Goal: Task Accomplishment & Management: Manage account settings

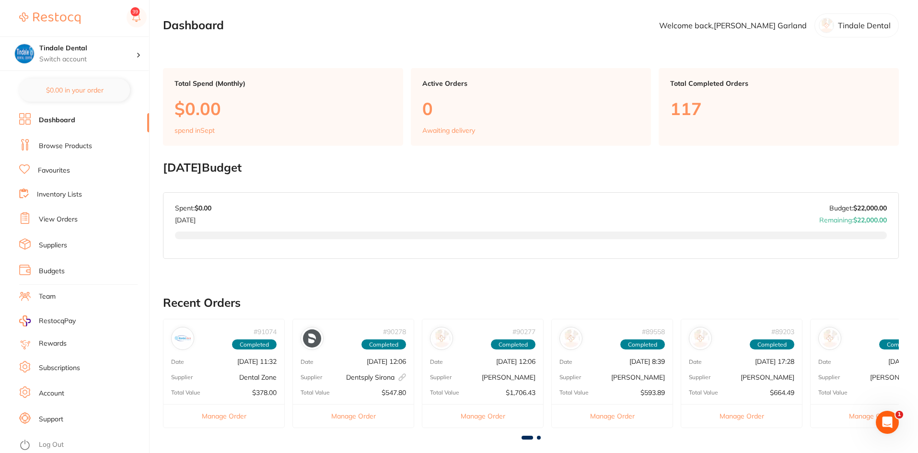
click at [55, 191] on link "Inventory Lists" at bounding box center [59, 195] width 45 height 10
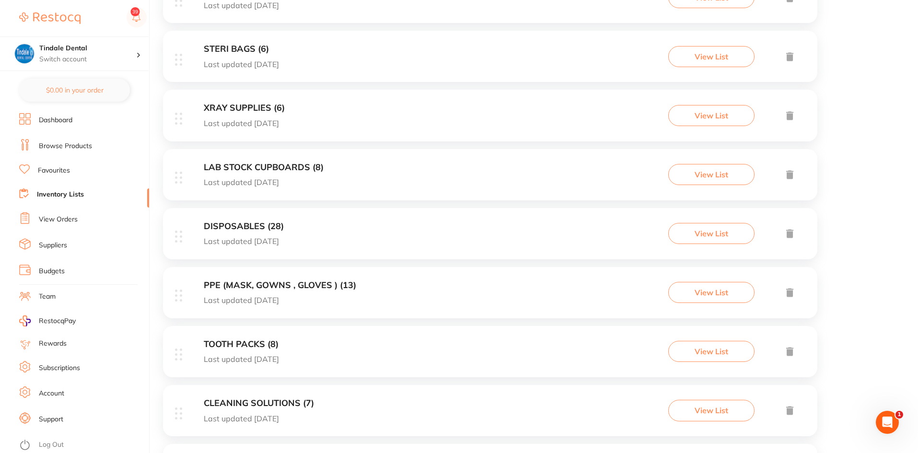
scroll to position [288, 0]
click at [242, 220] on h3 "DISPOSABLES (28)" at bounding box center [244, 225] width 80 height 10
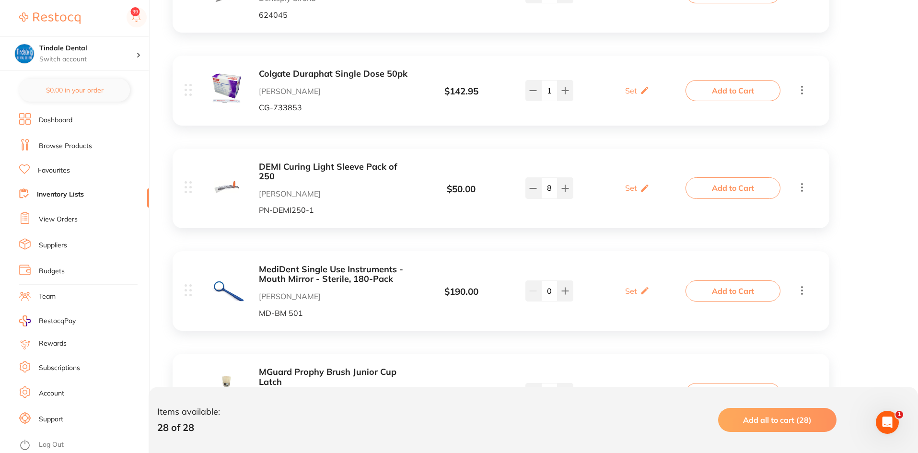
scroll to position [575, 0]
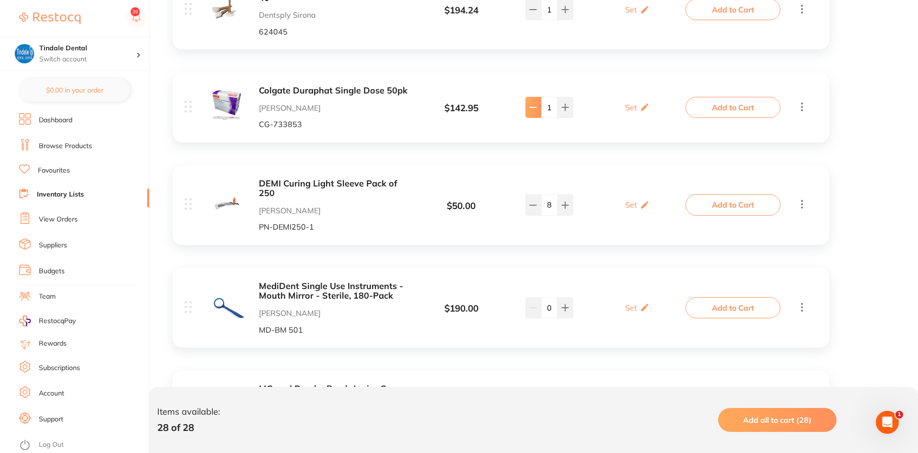
click at [537, 102] on button at bounding box center [533, 107] width 16 height 21
type input "0"
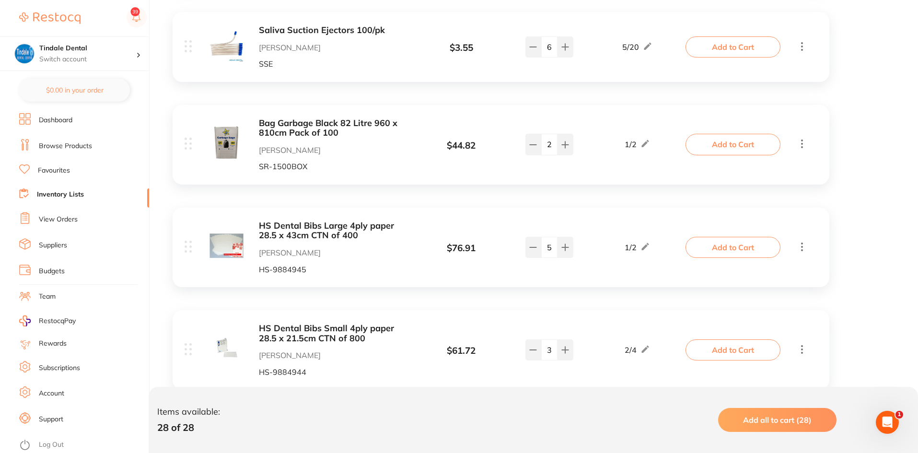
scroll to position [1725, 0]
click at [528, 236] on button at bounding box center [533, 246] width 16 height 21
type input "4"
click at [78, 190] on link "Inventory Lists" at bounding box center [60, 195] width 47 height 10
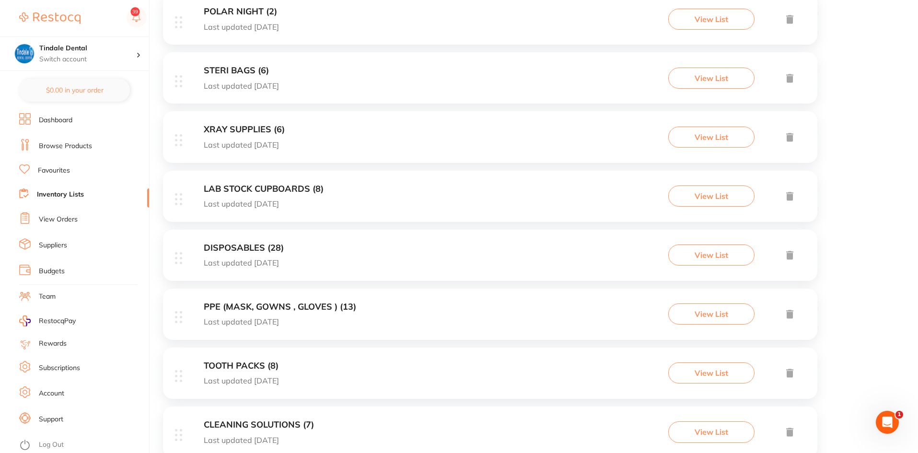
scroll to position [240, 0]
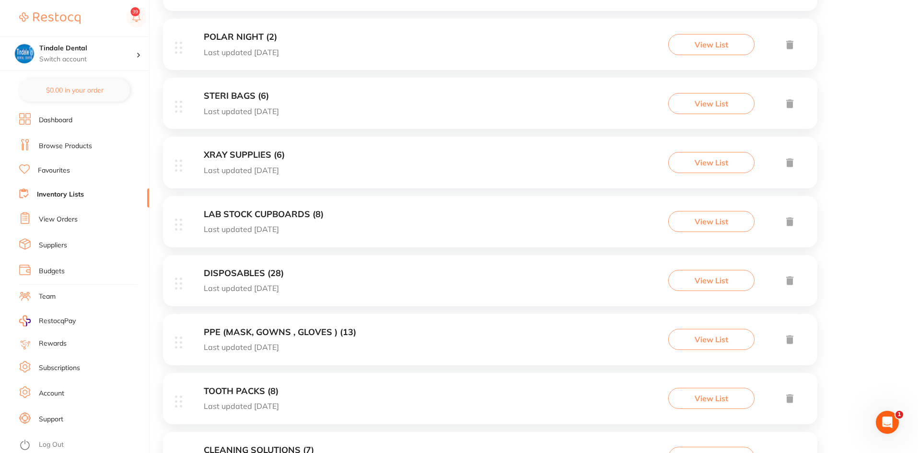
click at [237, 215] on h3 "LAB STOCK CUPBOARDS (8)" at bounding box center [264, 214] width 120 height 10
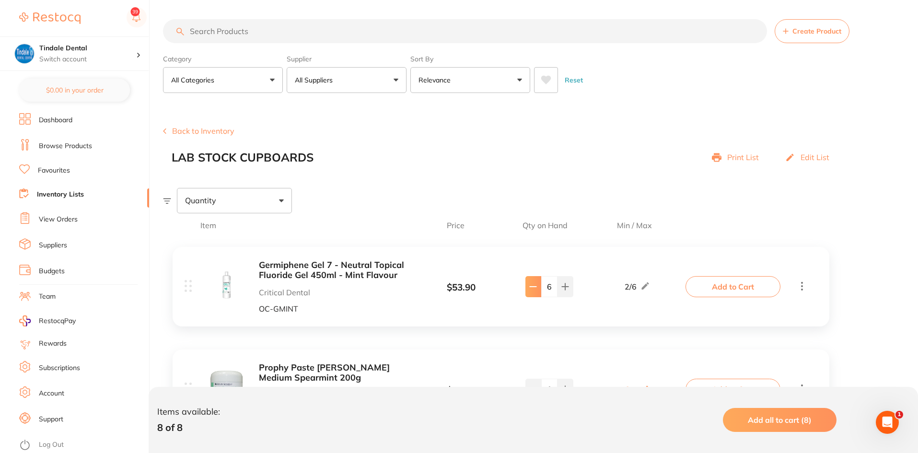
click at [533, 291] on button at bounding box center [533, 286] width 16 height 21
type input "5"
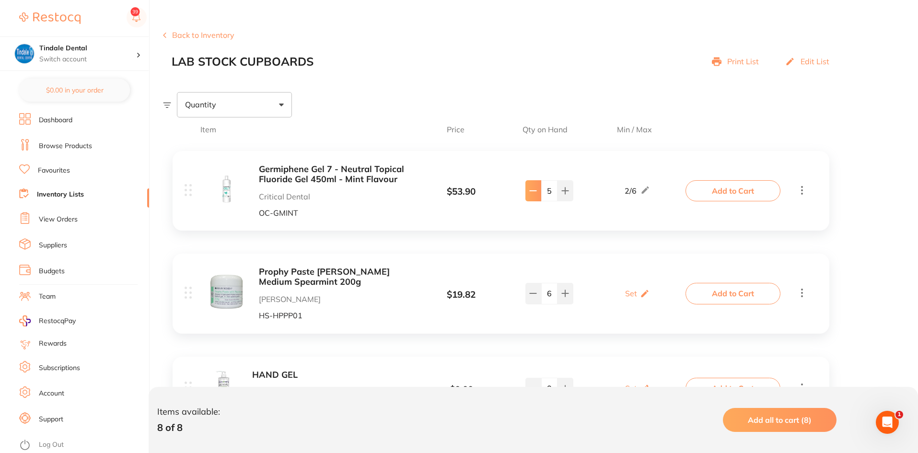
click at [533, 291] on icon at bounding box center [533, 293] width 8 height 8
type input "5"
click at [53, 192] on link "Inventory Lists" at bounding box center [60, 195] width 47 height 10
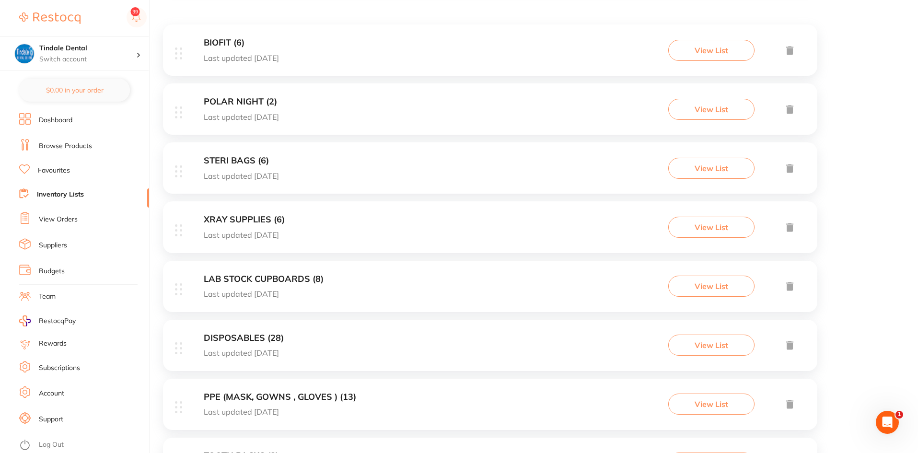
scroll to position [192, 0]
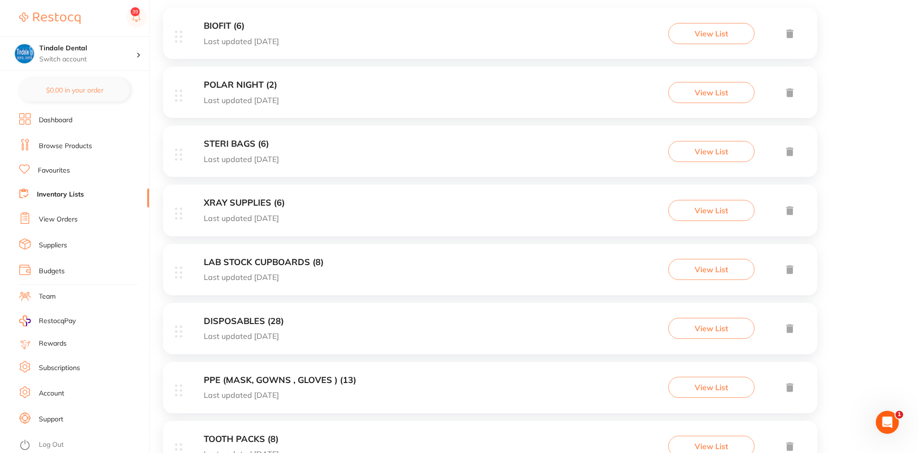
click at [299, 381] on h3 "PPE (MASK, GOWNS , GLOVES ) (13)" at bounding box center [280, 380] width 152 height 10
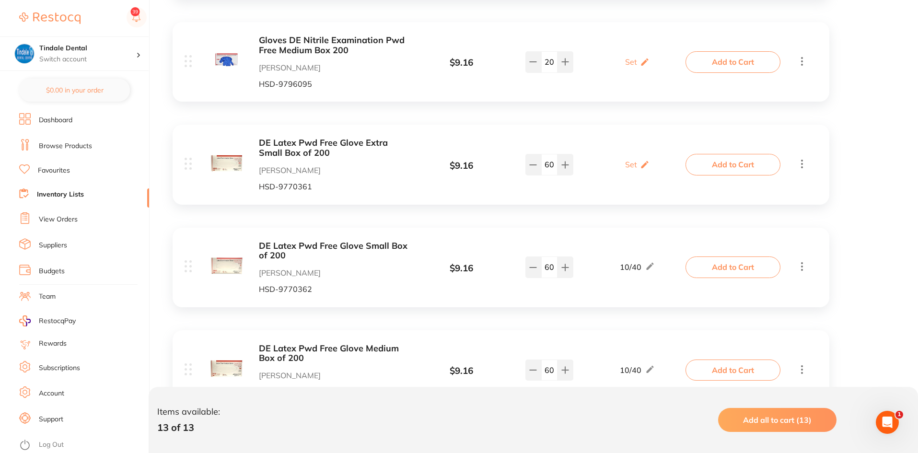
scroll to position [1007, 0]
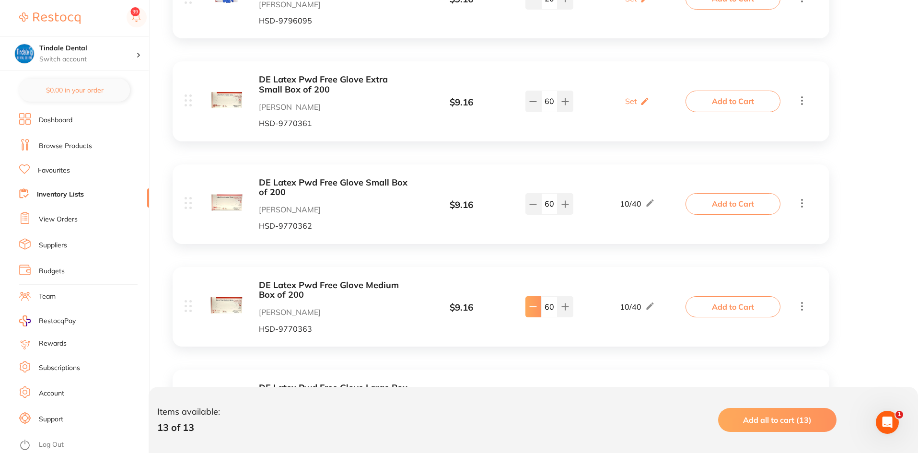
click at [534, 312] on button at bounding box center [533, 306] width 16 height 21
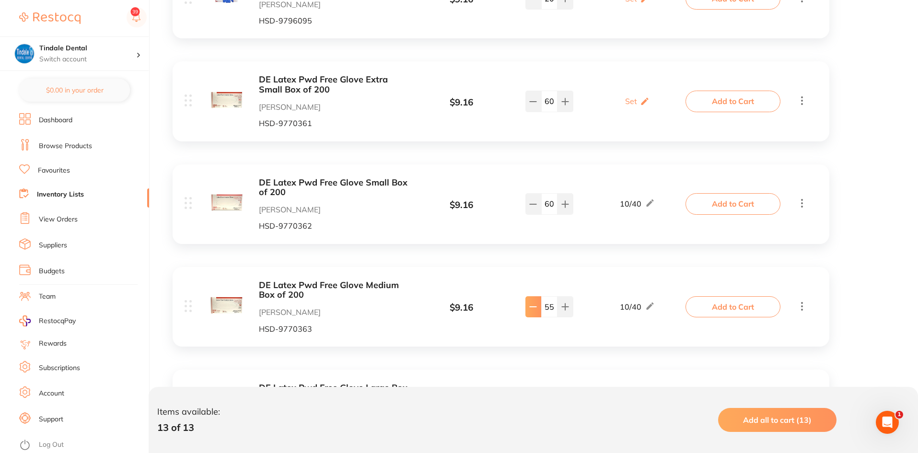
click at [534, 312] on button at bounding box center [533, 306] width 16 height 21
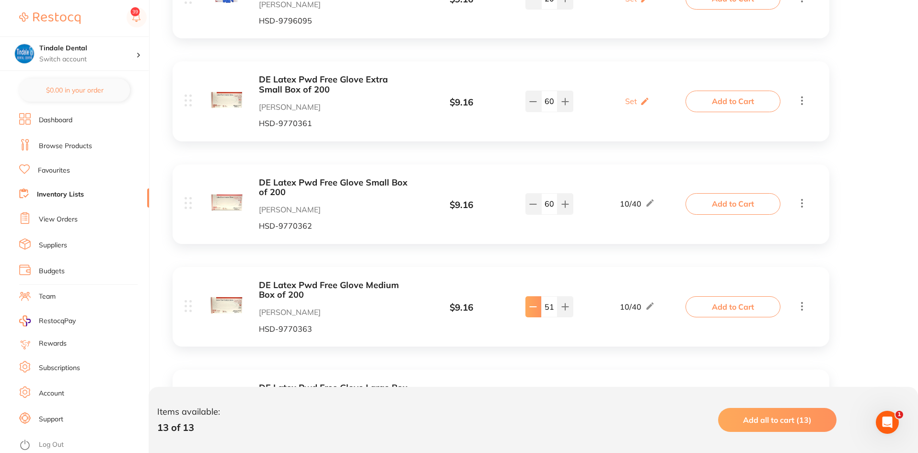
type input "50"
drag, startPoint x: 556, startPoint y: 101, endPoint x: 542, endPoint y: 104, distance: 13.8
click at [542, 104] on input "60" at bounding box center [549, 101] width 16 height 21
type input "50"
click at [527, 132] on div "DE Latex Pwd Free Glove Extra Small Box of 200 [PERSON_NAME] HSD-9770361 $ 9.16…" at bounding box center [501, 101] width 657 height 80
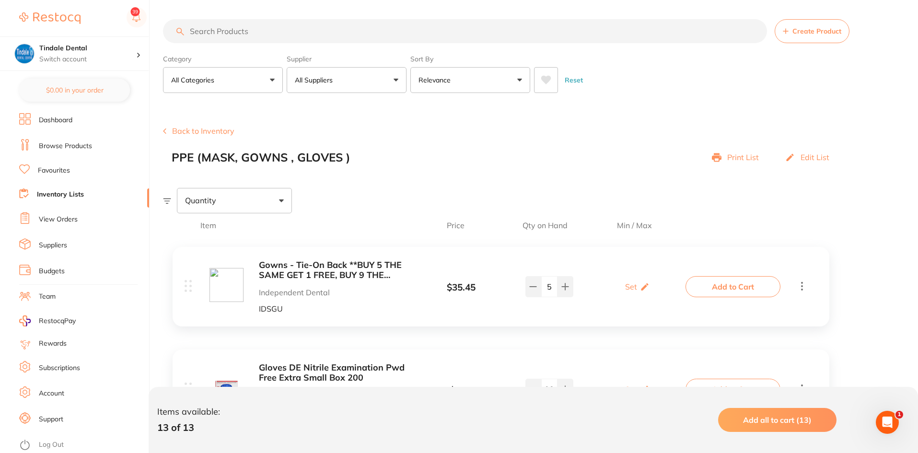
click at [68, 193] on link "Inventory Lists" at bounding box center [60, 195] width 47 height 10
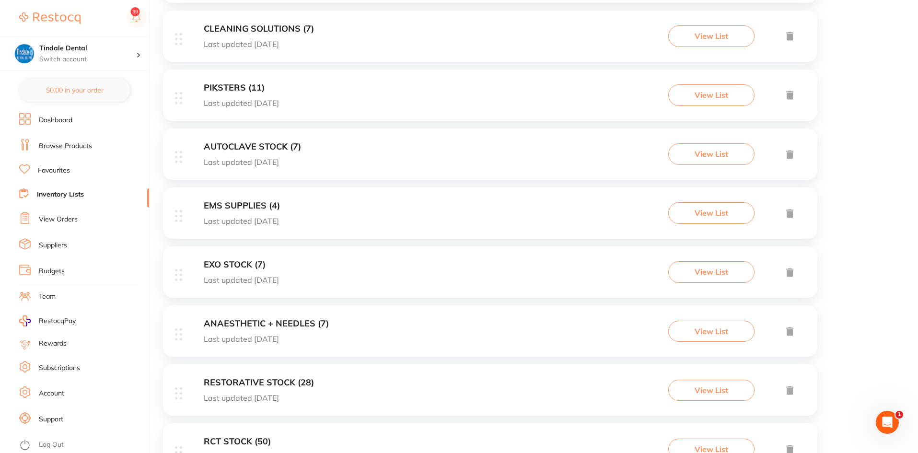
scroll to position [709, 0]
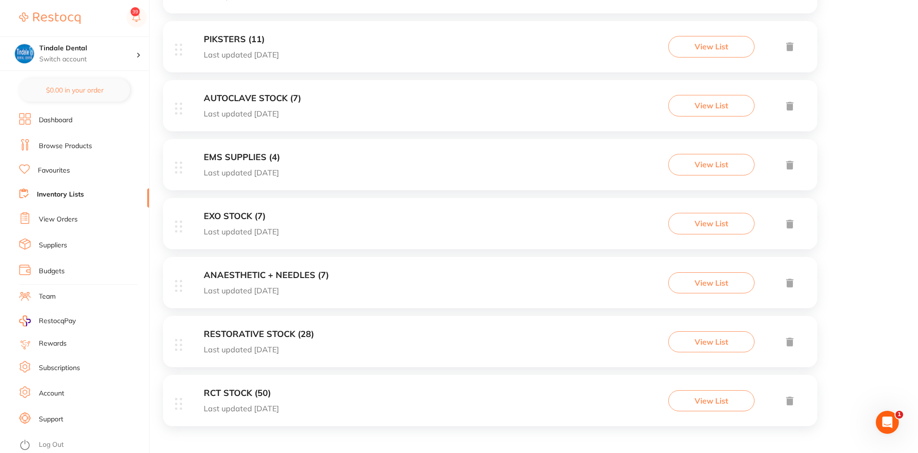
click at [239, 333] on h3 "RESTORATIVE STOCK (28)" at bounding box center [259, 334] width 110 height 10
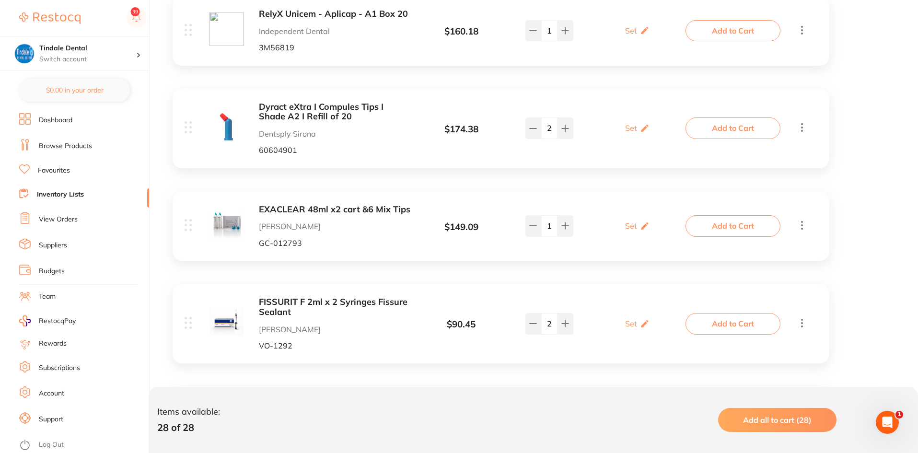
scroll to position [723, 0]
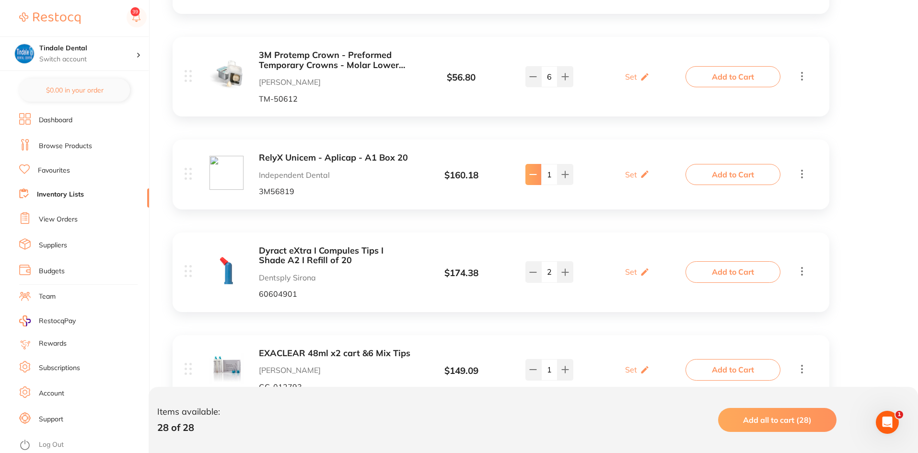
click at [531, 183] on button at bounding box center [533, 174] width 16 height 21
type input "0"
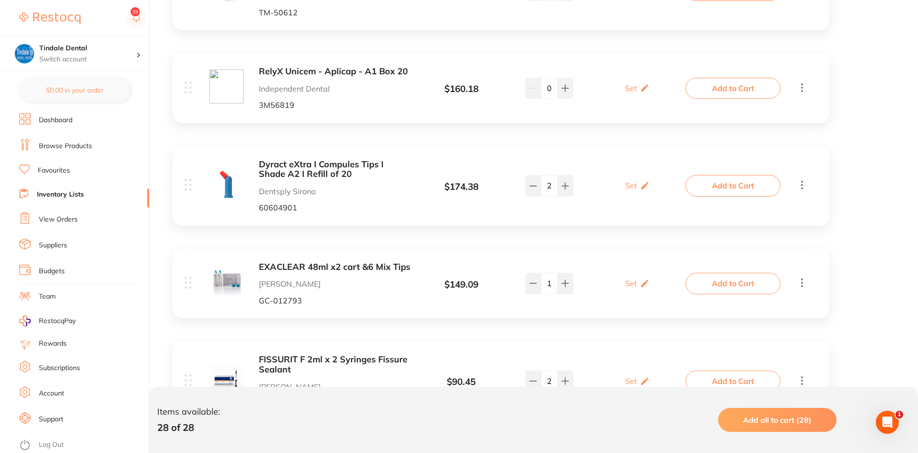
scroll to position [819, 0]
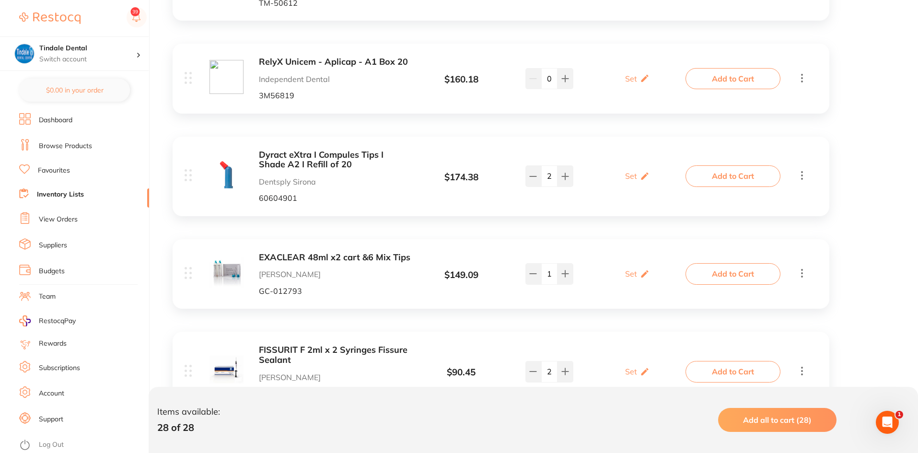
click at [59, 194] on link "Inventory Lists" at bounding box center [60, 195] width 47 height 10
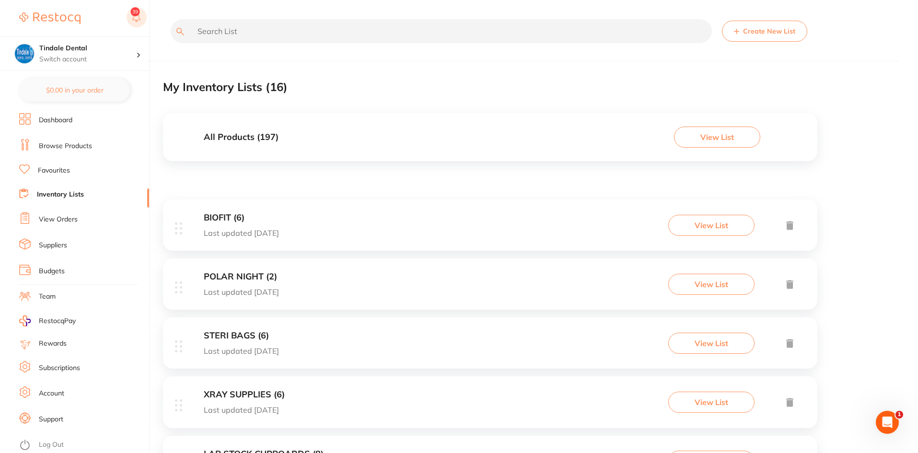
click at [137, 16] on button at bounding box center [137, 18] width 20 height 22
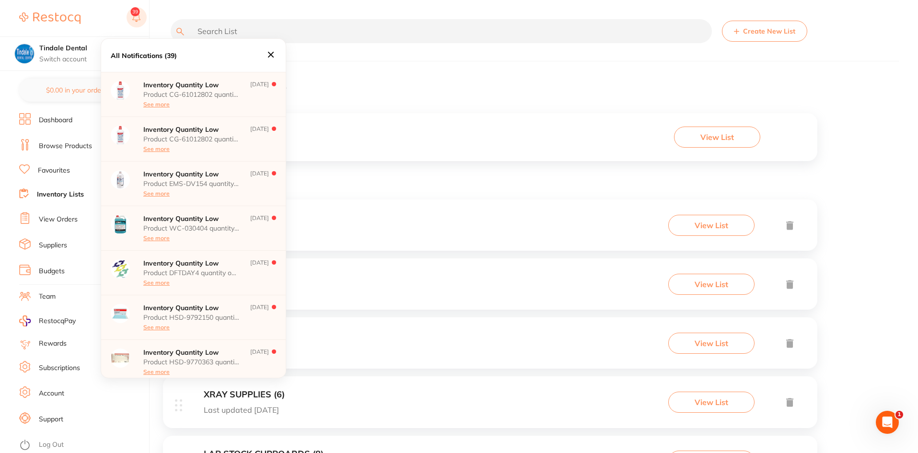
click at [137, 16] on button at bounding box center [137, 18] width 20 height 22
